Goal: Navigation & Orientation: Go to known website

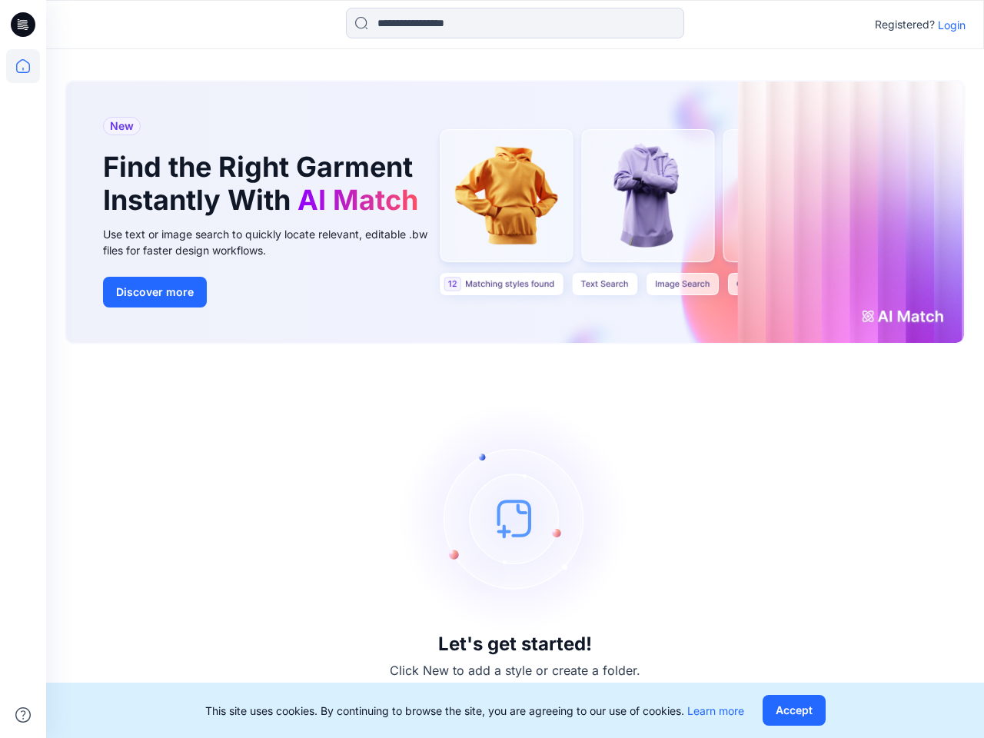
click at [492, 369] on div "Let's get started! Click New to add a style or create a folder." at bounding box center [515, 541] width 901 height 357
click at [24, 25] on icon at bounding box center [25, 25] width 6 height 1
click at [23, 66] on icon at bounding box center [23, 66] width 34 height 34
click at [23, 715] on icon at bounding box center [22, 714] width 15 height 15
click at [515, 23] on input at bounding box center [515, 23] width 338 height 31
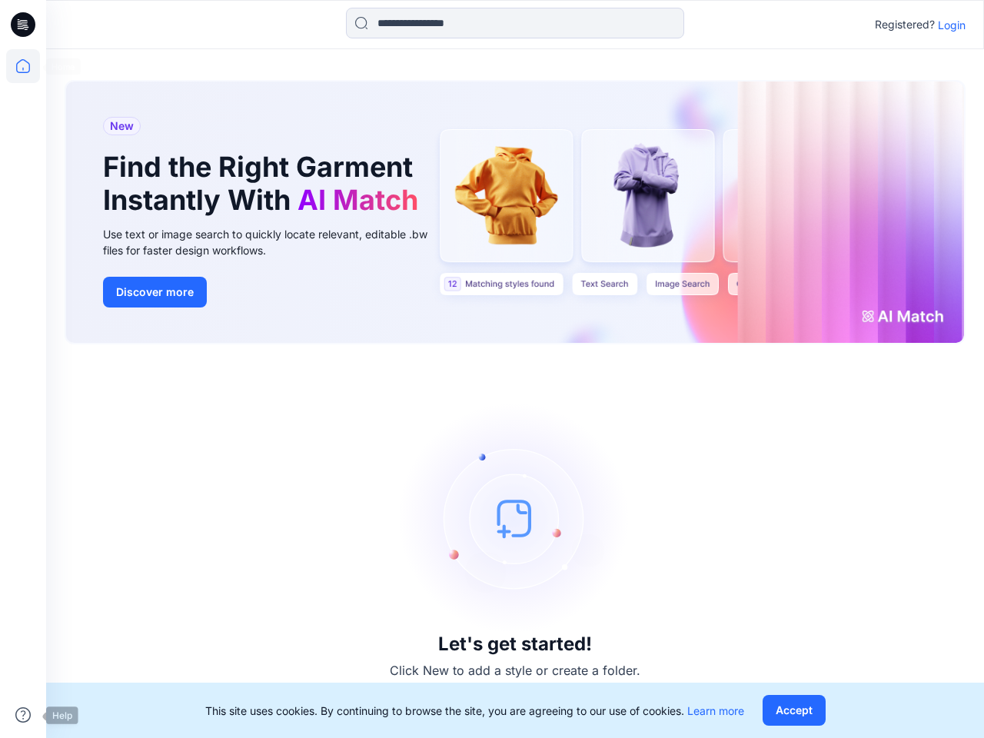
click at [952, 25] on p "Login" at bounding box center [952, 25] width 28 height 16
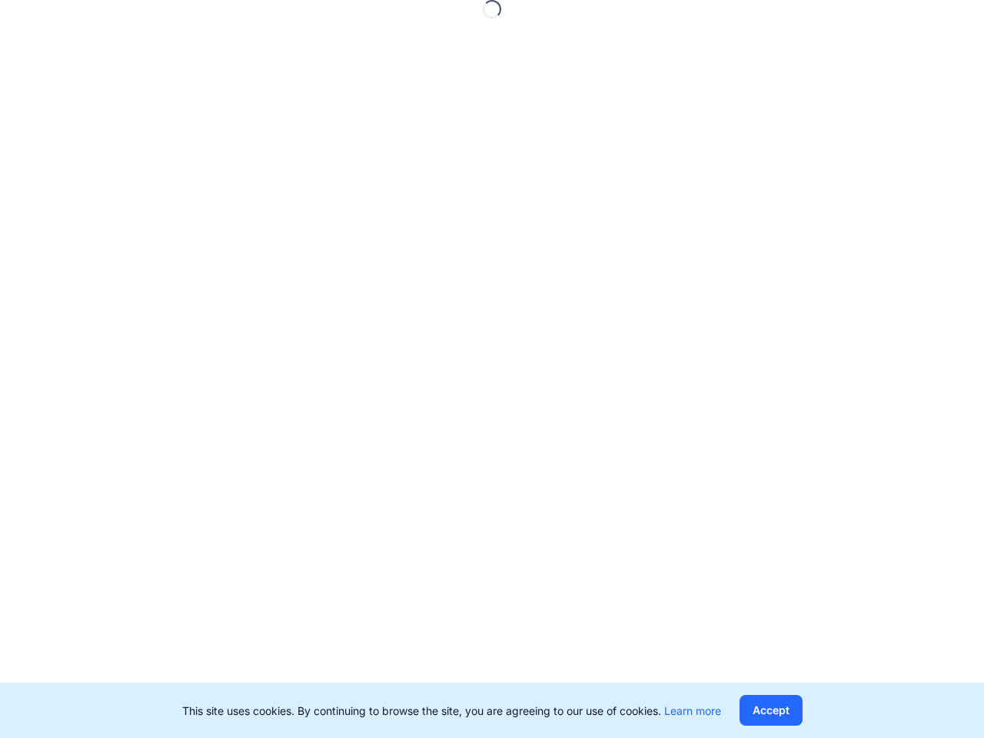
click at [793, 710] on button "Accept" at bounding box center [770, 710] width 63 height 31
